Goal: Obtain resource: Download file/media

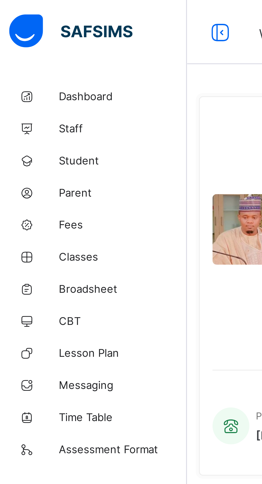
click at [31, 33] on span "Dashboard" at bounding box center [42, 32] width 43 height 4
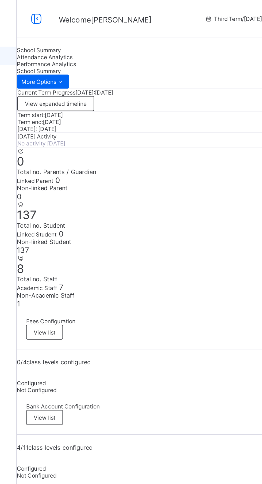
click at [112, 32] on div "Attendance Analytics" at bounding box center [163, 33] width 198 height 4
click at [98, 36] on span "Performance Analytics" at bounding box center [81, 37] width 34 height 4
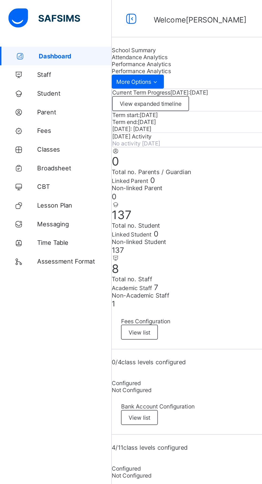
click at [37, 99] on link "Broadsheet" at bounding box center [32, 96] width 64 height 11
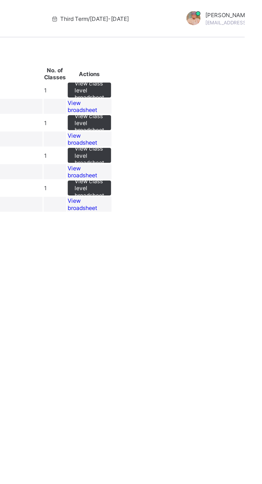
click at [178, 65] on span "View broadsheet" at bounding box center [169, 61] width 17 height 8
click at [182, 58] on span "View class level broadsheet" at bounding box center [173, 52] width 17 height 12
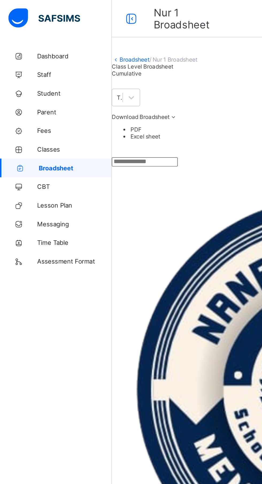
scroll to position [0, 148]
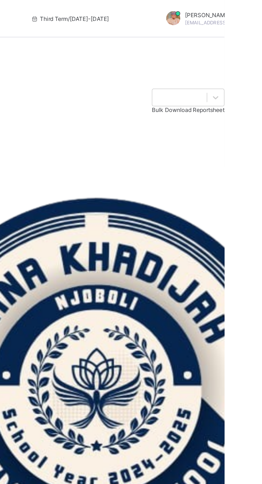
click at [97, 69] on span "Download Broadsheet" at bounding box center [80, 67] width 33 height 4
click at [253, 76] on li "PDF" at bounding box center [168, 74] width 187 height 4
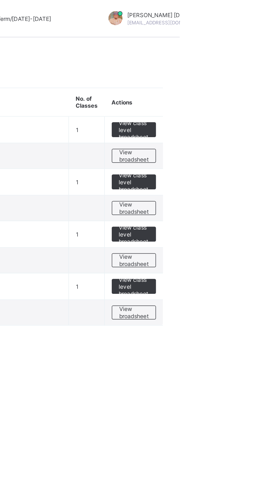
click at [239, 105] on span "View class level broadsheet" at bounding box center [235, 105] width 17 height 12
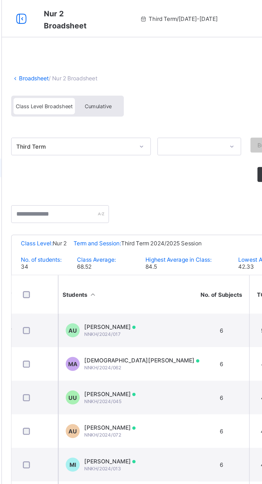
scroll to position [0, 180]
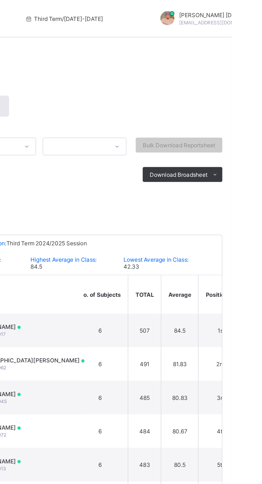
click at [237, 99] on span "Download Broadsheet" at bounding box center [231, 100] width 33 height 4
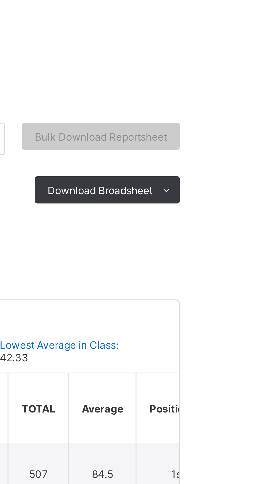
click at [0, 0] on li "PDF" at bounding box center [0, 0] width 0 height 0
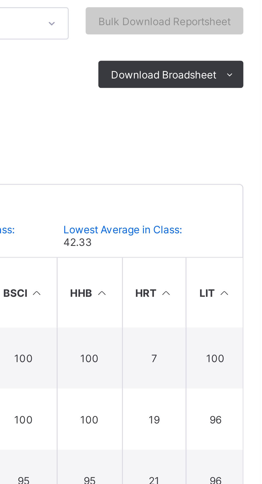
click at [250, 167] on icon at bounding box center [251, 169] width 5 height 4
click at [231, 169] on icon at bounding box center [233, 169] width 5 height 4
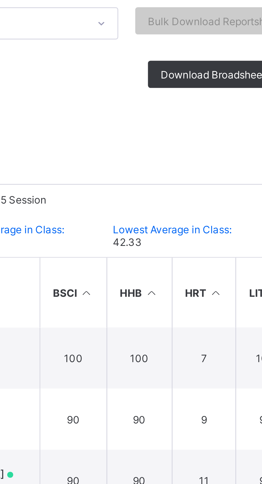
click at [212, 167] on icon at bounding box center [212, 169] width 5 height 4
click at [193, 167] on icon at bounding box center [192, 169] width 5 height 4
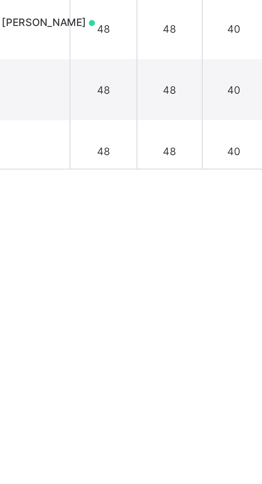
click at [219, 361] on div "Broadsheet / Nur 2 Broadsheet Class Level Broadsheet Cumulative Third Term Bulk…" at bounding box center [163, 242] width 198 height 484
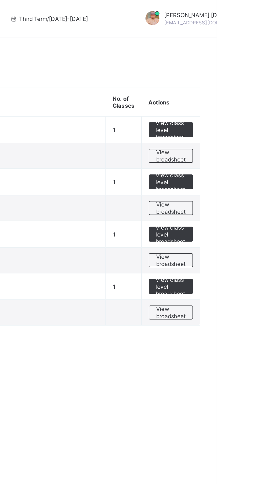
click at [236, 134] on span "View class level broadsheet" at bounding box center [235, 135] width 17 height 12
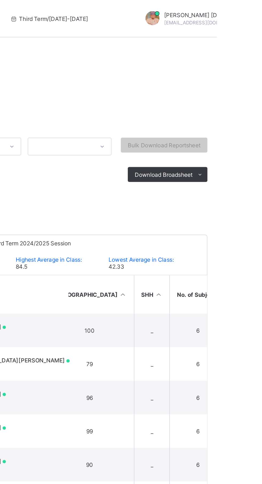
scroll to position [0, 117]
click at [242, 100] on span "Download Broadsheet" at bounding box center [231, 100] width 33 height 4
click at [0, 0] on li "PDF" at bounding box center [0, 0] width 0 height 0
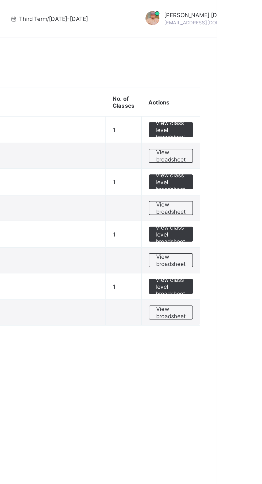
click at [239, 165] on span "View class level broadsheet" at bounding box center [235, 165] width 17 height 12
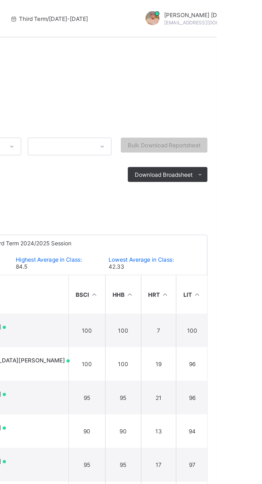
click at [237, 99] on span "Download Broadsheet" at bounding box center [231, 100] width 33 height 4
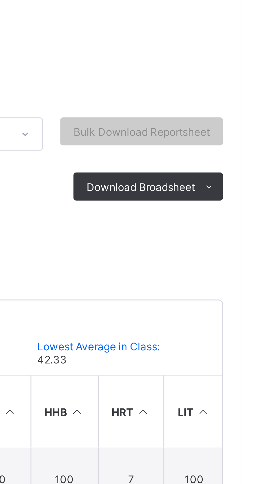
click at [0, 0] on li "PDF" at bounding box center [0, 0] width 0 height 0
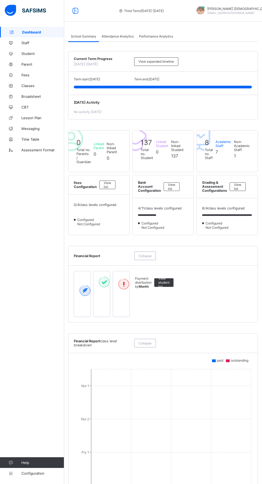
click at [30, 85] on span "Classes" at bounding box center [42, 86] width 43 height 4
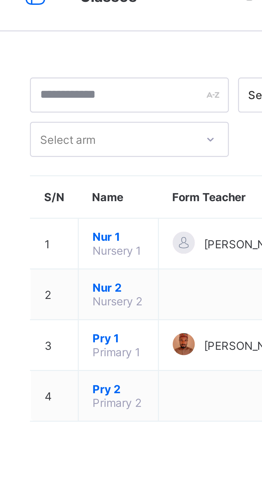
click at [118, 85] on div at bounding box center [118, 83] width 6 height 6
